Goal: Check status: Check status

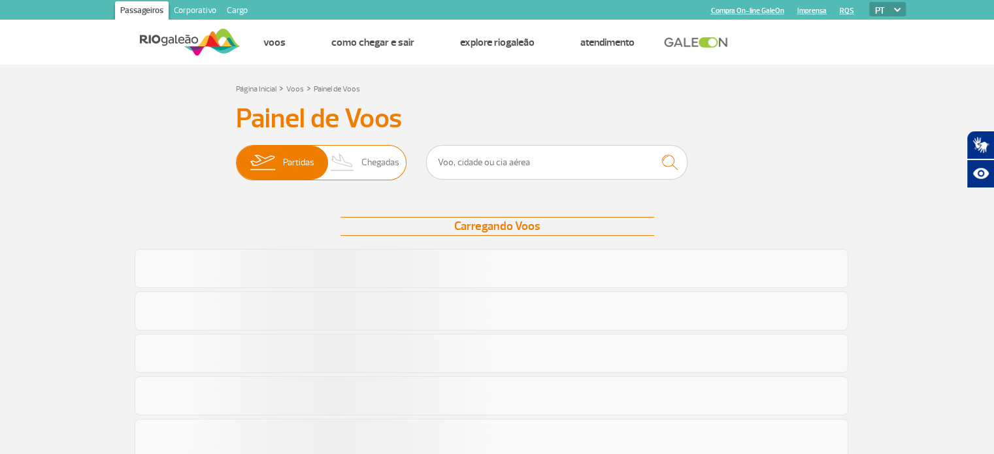
click at [371, 163] on span "Chegadas" at bounding box center [380, 163] width 38 height 34
click at [236, 156] on input "Partidas Chegadas" at bounding box center [236, 156] width 0 height 0
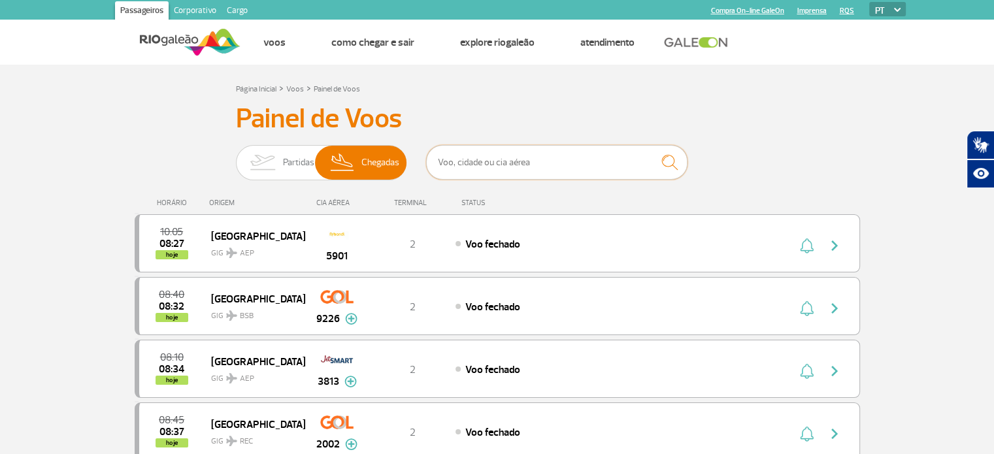
click at [460, 163] on input "text" at bounding box center [556, 162] width 261 height 35
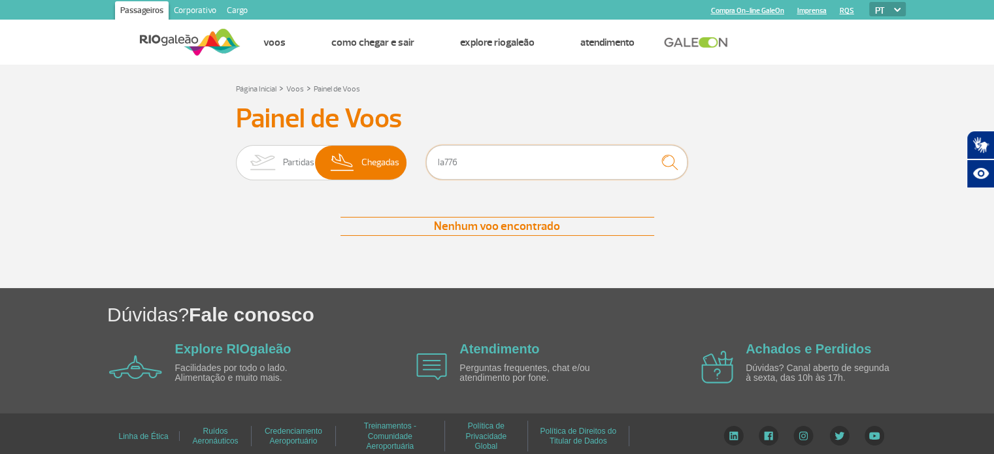
click at [444, 161] on input "la776" at bounding box center [556, 162] width 261 height 35
click at [442, 157] on input "la0776" at bounding box center [556, 162] width 261 height 35
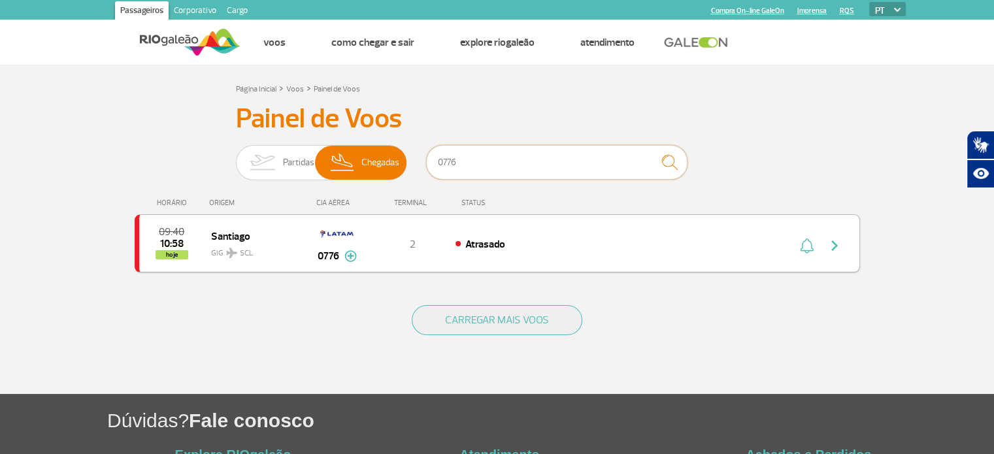
type input "0776"
click at [836, 245] on img "button" at bounding box center [835, 246] width 16 height 16
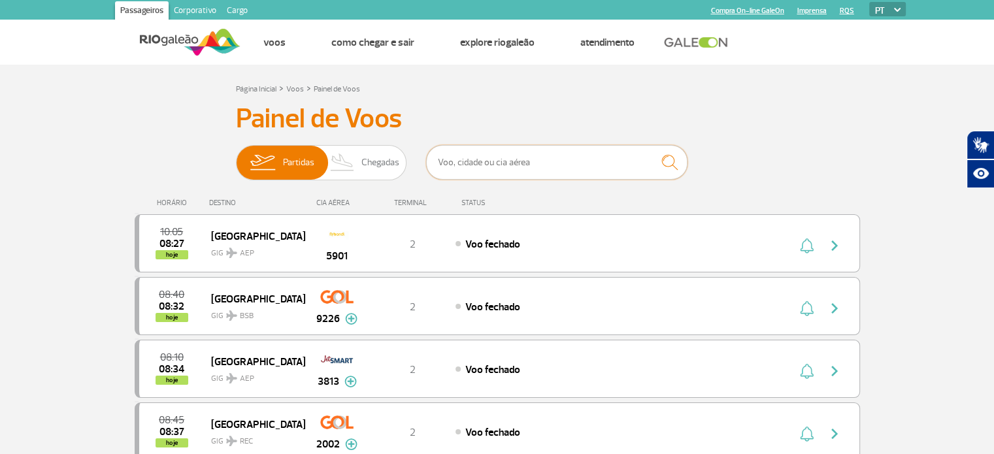
click at [462, 164] on input "text" at bounding box center [556, 162] width 261 height 35
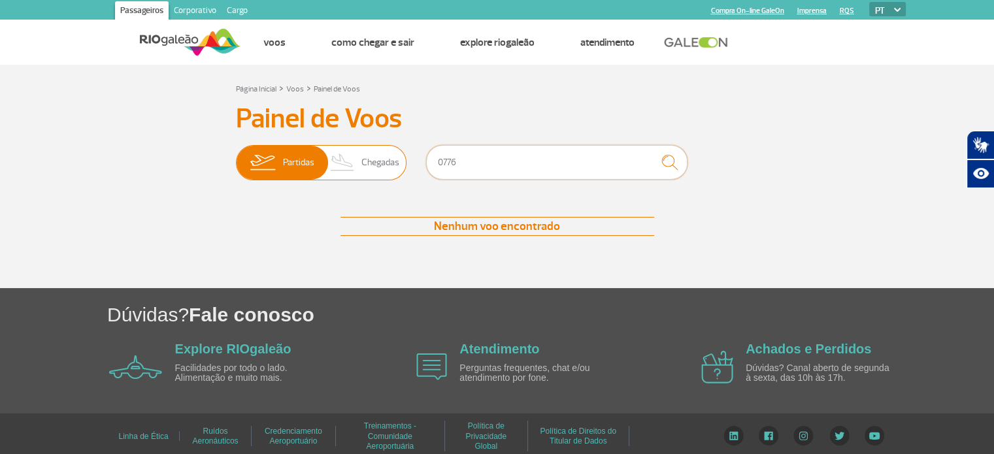
type input "0776"
click at [355, 164] on img at bounding box center [342, 163] width 39 height 34
click at [236, 156] on input "Partidas Chegadas" at bounding box center [236, 156] width 0 height 0
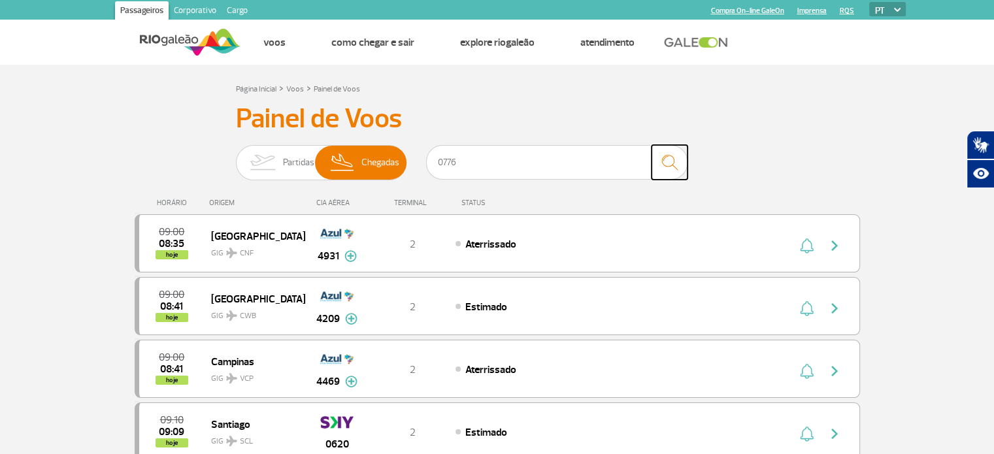
click at [667, 161] on img "submit" at bounding box center [669, 162] width 28 height 27
click at [502, 159] on input "0776" at bounding box center [556, 162] width 261 height 35
click at [670, 162] on img "submit" at bounding box center [669, 162] width 28 height 27
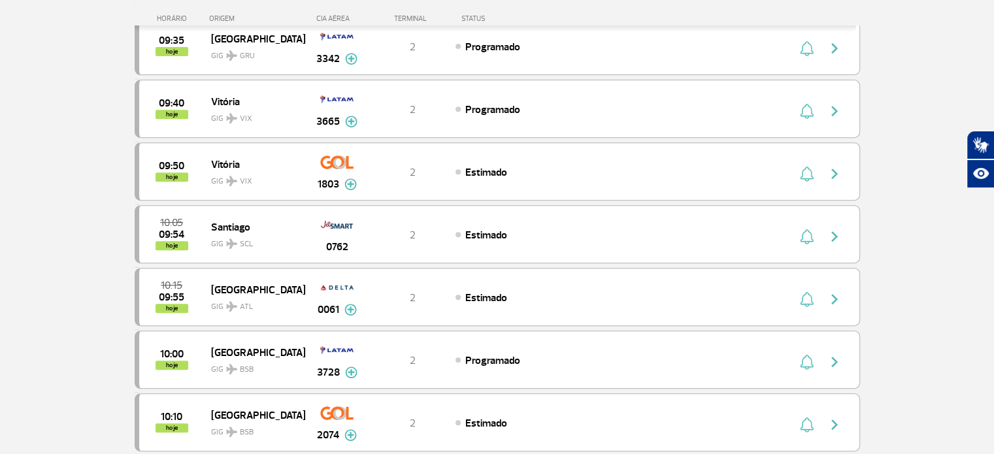
scroll to position [65, 0]
